Goal: Find specific page/section: Find specific page/section

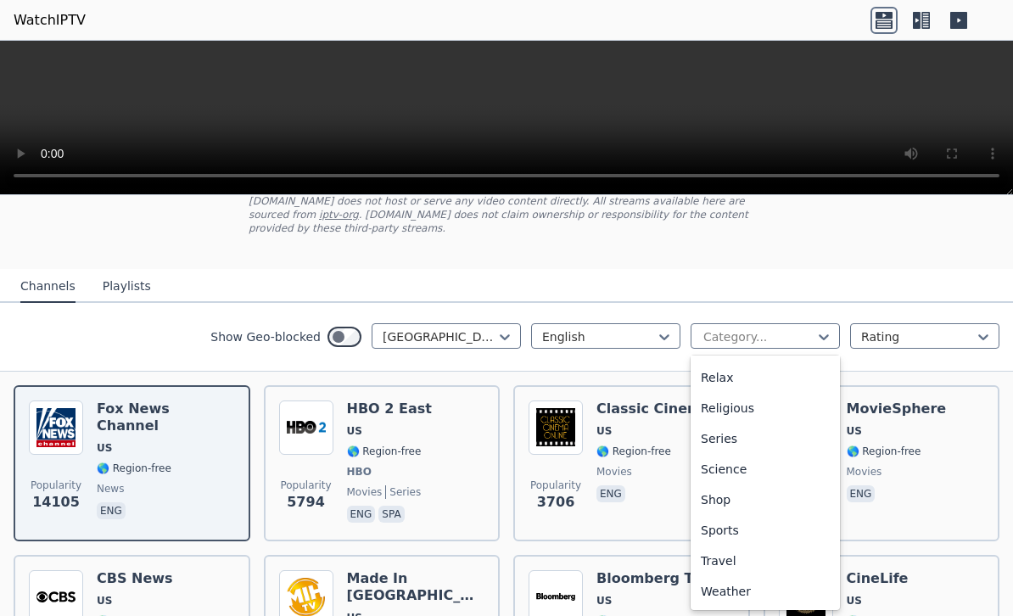
scroll to position [577, 0]
click at [751, 536] on div "Sports" at bounding box center [765, 530] width 149 height 31
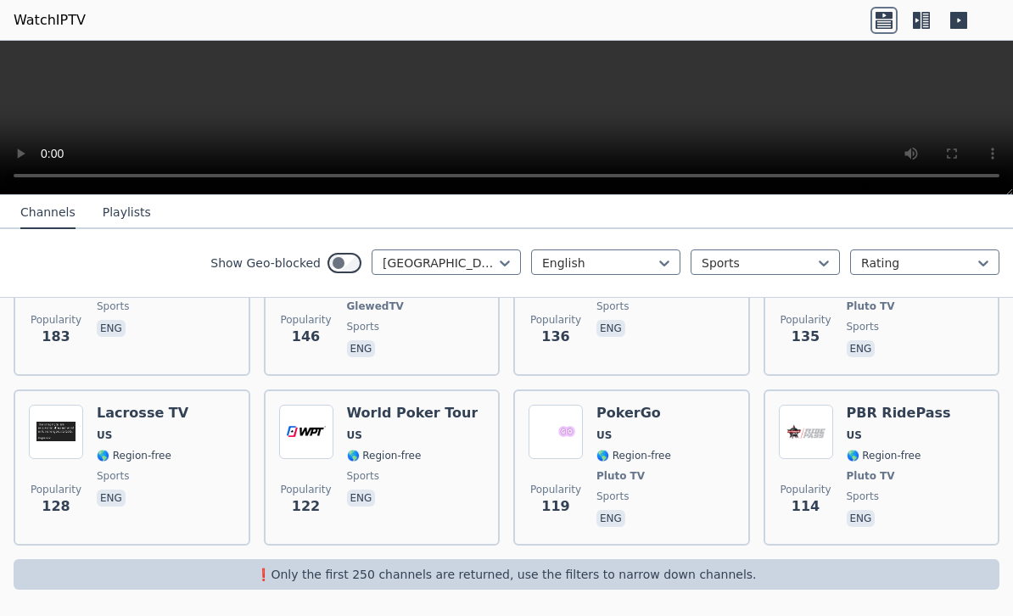
scroll to position [946, 0]
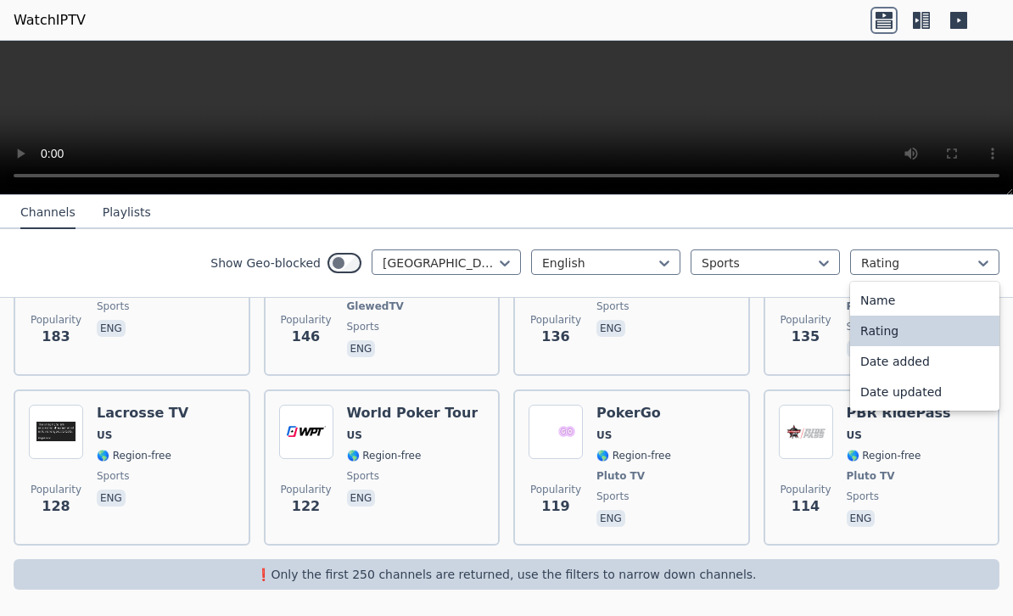
click at [928, 297] on div "Name" at bounding box center [924, 300] width 149 height 31
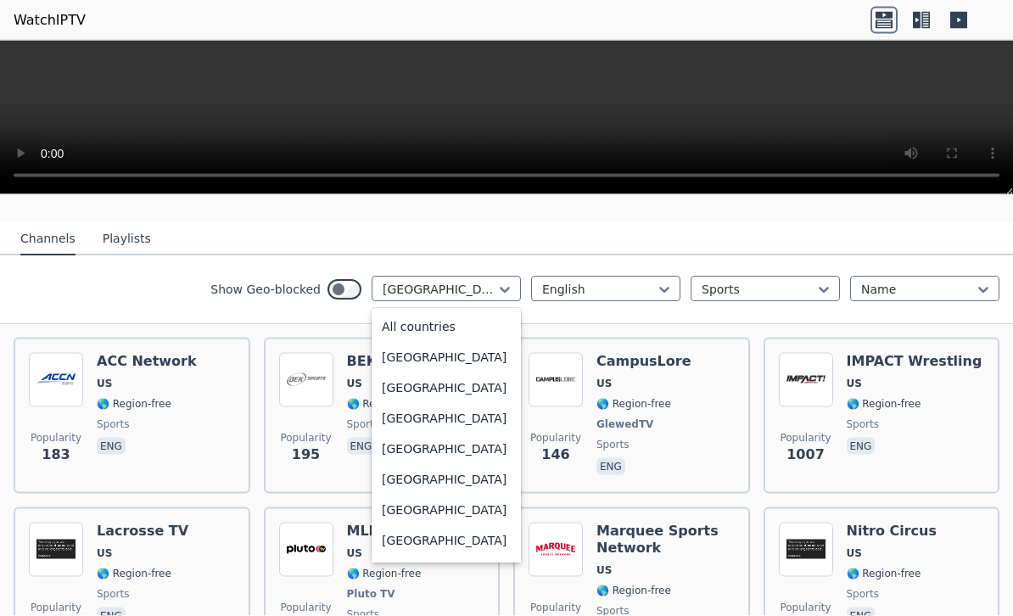
scroll to position [5828, 0]
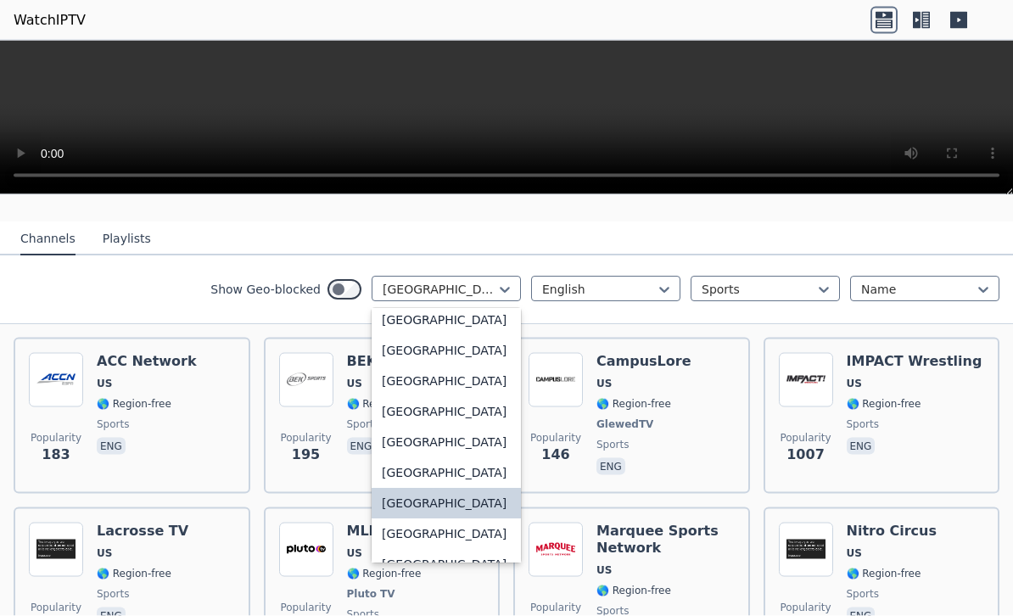
click at [463, 518] on div "[GEOGRAPHIC_DATA]" at bounding box center [446, 503] width 149 height 31
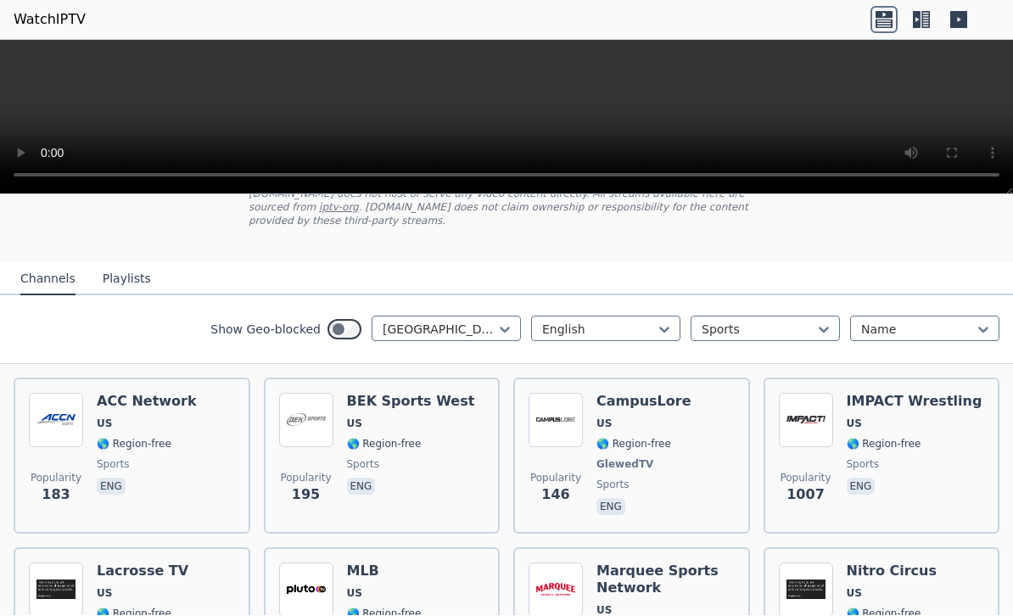
scroll to position [127, 0]
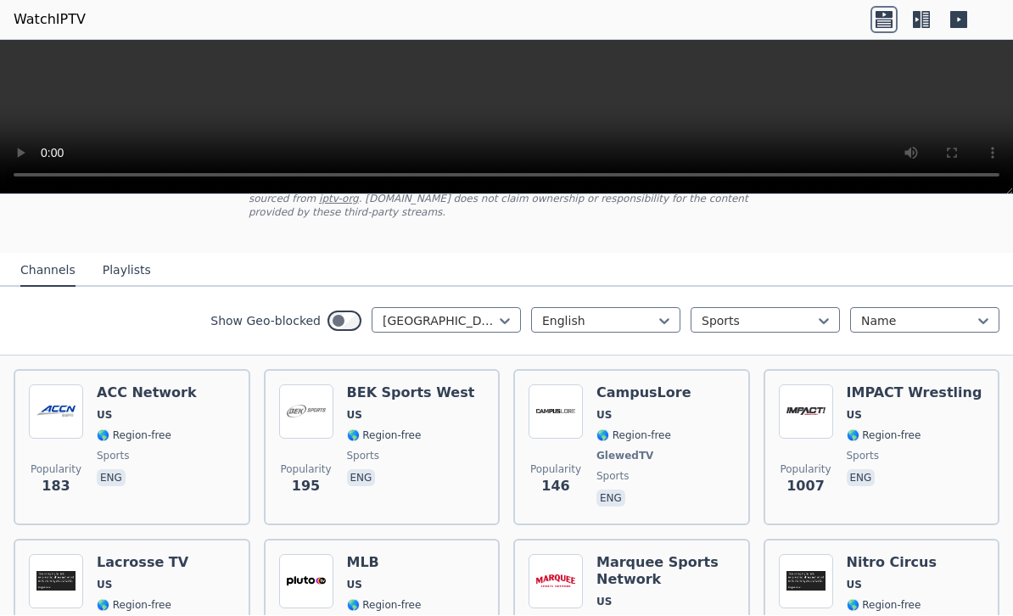
click at [955, 333] on div "English Sports Name" at bounding box center [765, 321] width 468 height 27
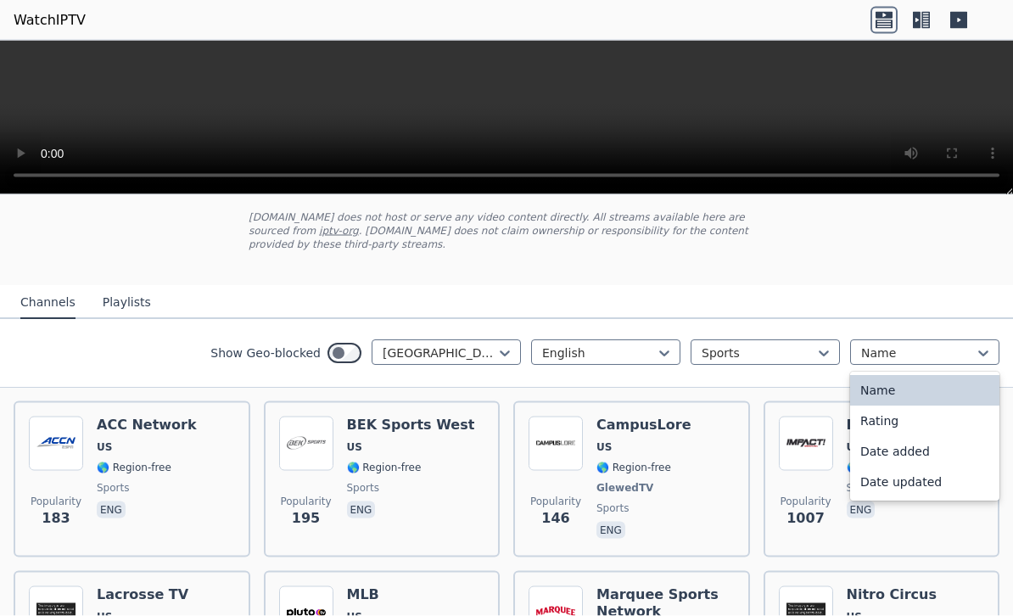
scroll to position [96, 0]
click at [942, 390] on div "Name" at bounding box center [924, 390] width 149 height 31
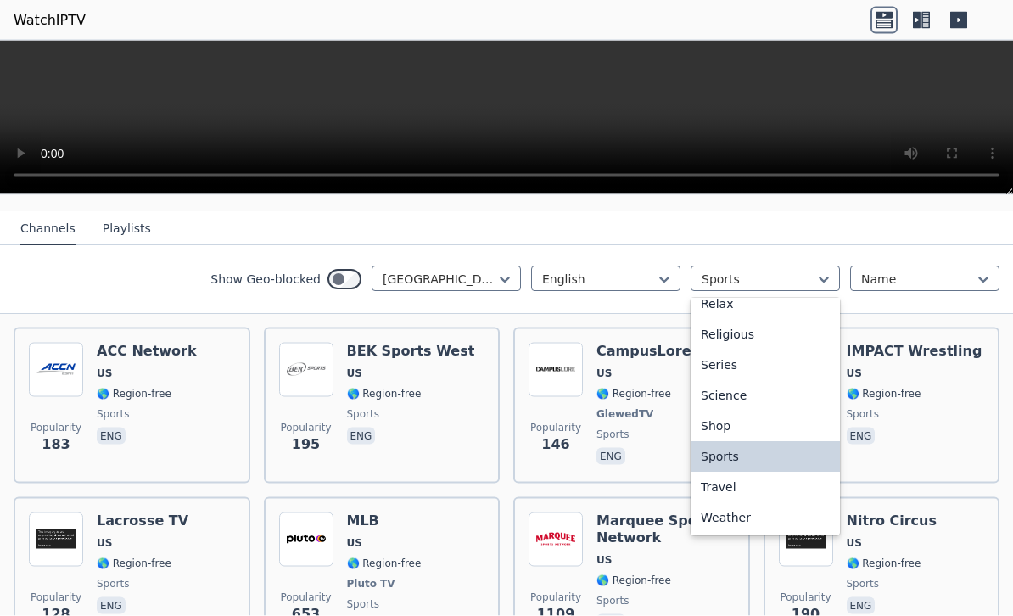
scroll to position [178, 0]
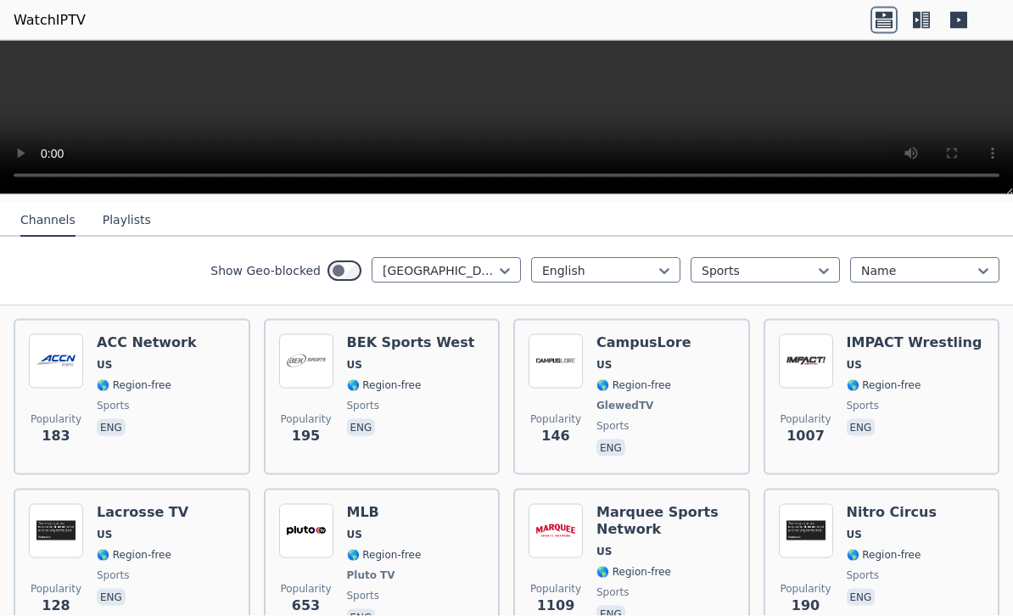
click at [918, 25] on icon at bounding box center [917, 20] width 8 height 17
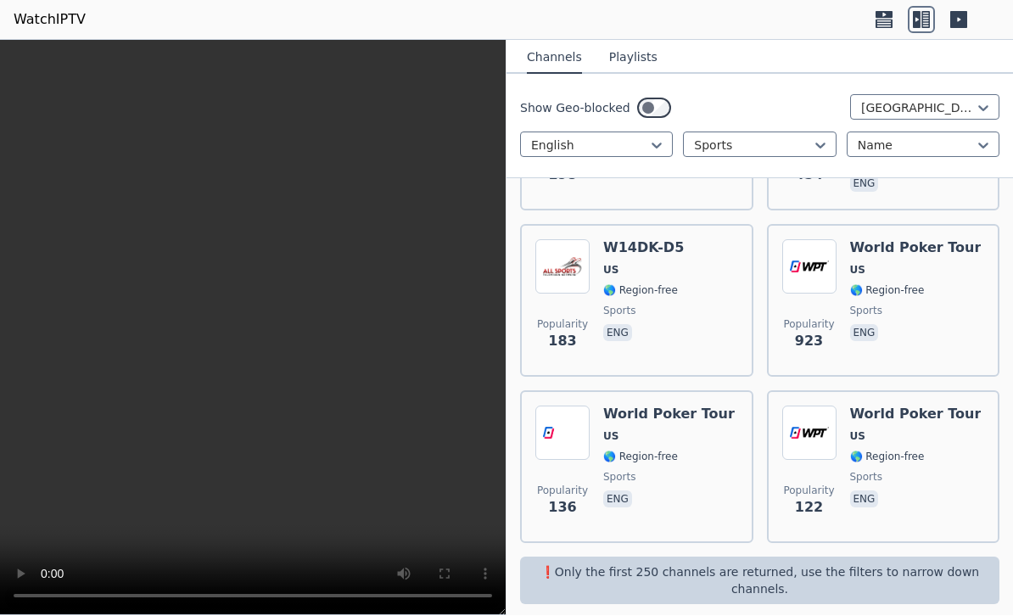
scroll to position [1830, 0]
click at [916, 565] on p "❗️Only the first 250 channels are returned, use the filters to narrow down chan…" at bounding box center [760, 582] width 466 height 34
click at [913, 575] on p "❗️Only the first 250 channels are returned, use the filters to narrow down chan…" at bounding box center [760, 582] width 466 height 34
click at [905, 566] on p "❗️Only the first 250 channels are returned, use the filters to narrow down chan…" at bounding box center [760, 582] width 466 height 34
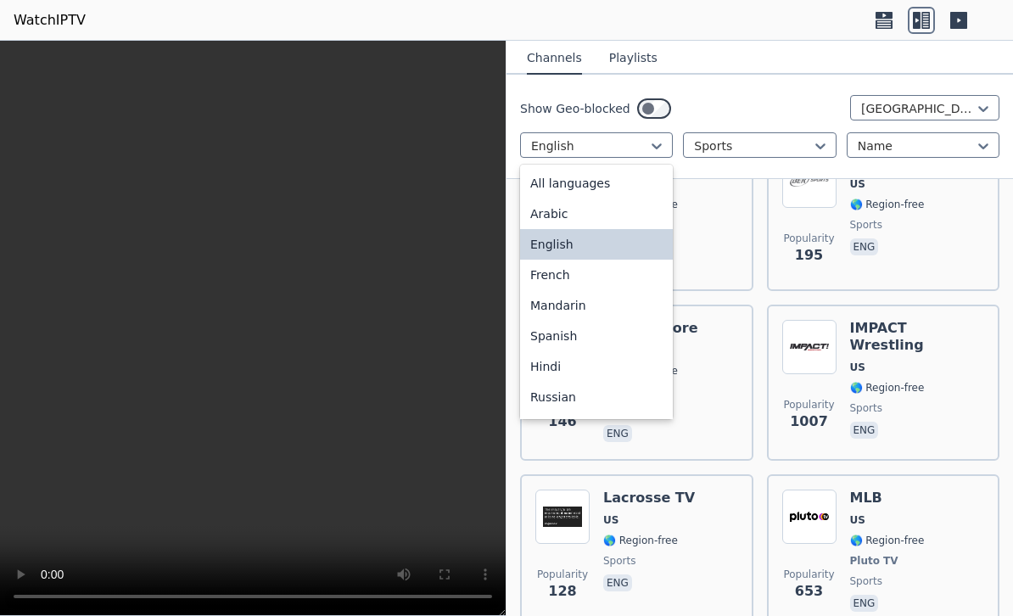
scroll to position [0, 0]
click at [596, 241] on div "English" at bounding box center [596, 244] width 153 height 31
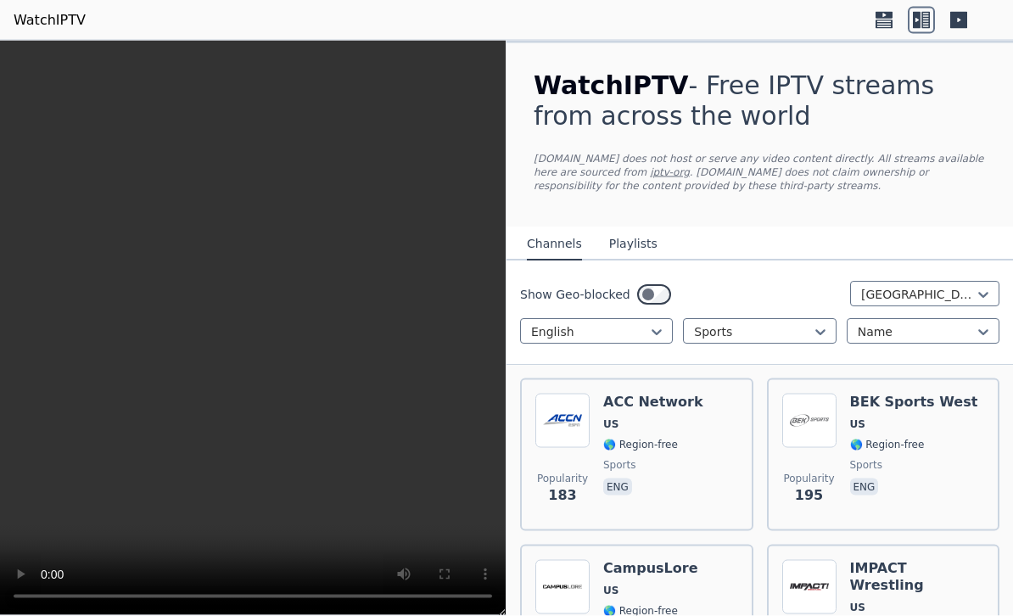
click at [732, 287] on div "Show Geo-blocked [GEOGRAPHIC_DATA]" at bounding box center [759, 294] width 479 height 27
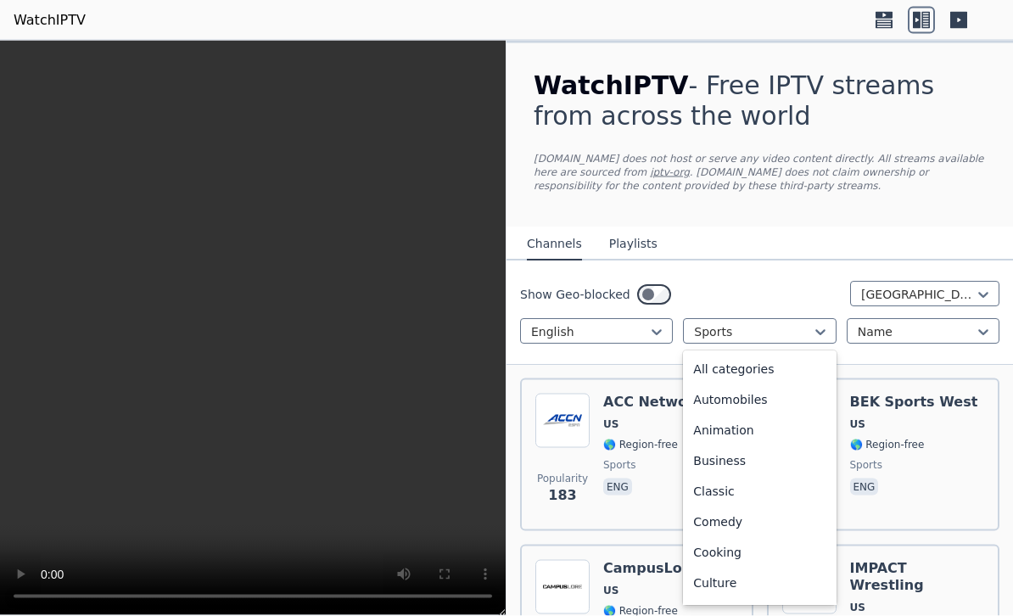
scroll to position [523, 0]
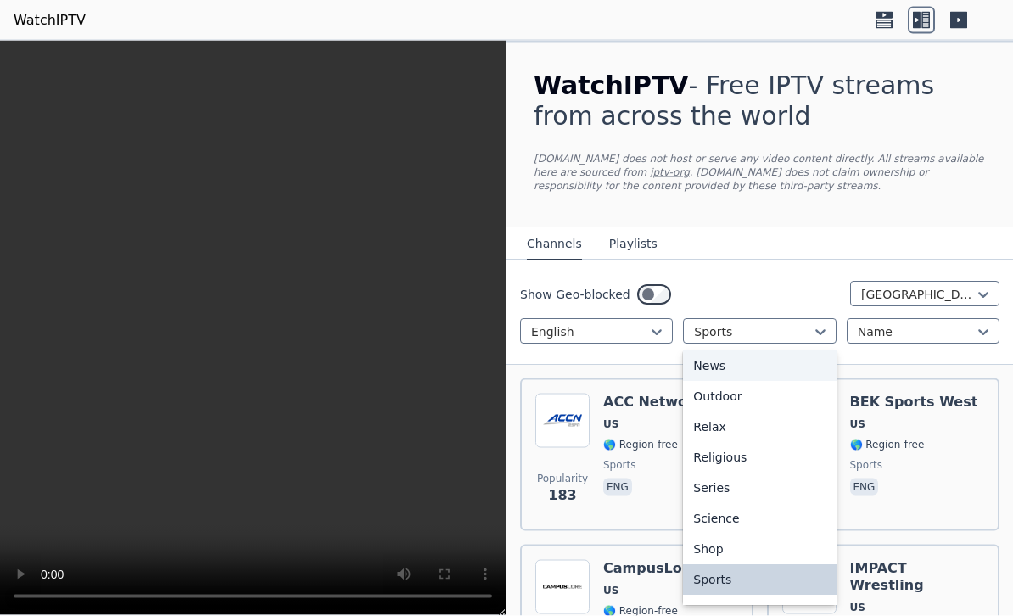
click at [783, 369] on div "News" at bounding box center [759, 365] width 153 height 31
